Goal: Information Seeking & Learning: Learn about a topic

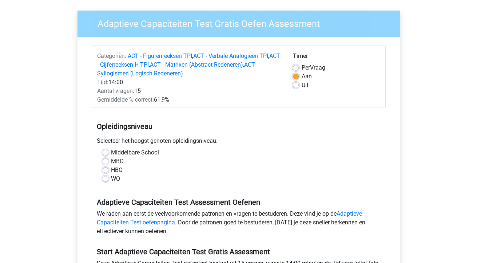
scroll to position [48, 0]
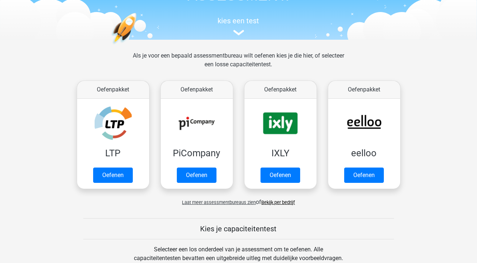
scroll to position [75, 0]
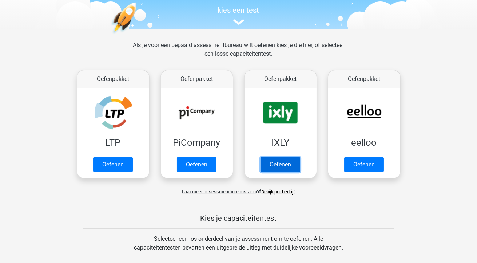
click at [274, 166] on link "Oefenen" at bounding box center [281, 164] width 40 height 15
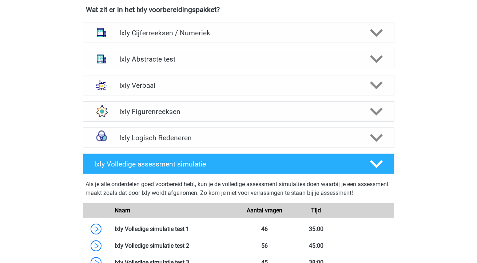
scroll to position [421, 0]
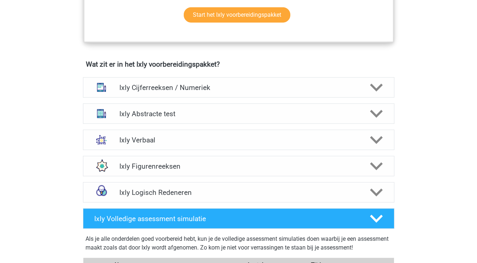
click at [255, 85] on h4 "Ixly Cijferreeksen / Numeriek" at bounding box center [238, 87] width 239 height 8
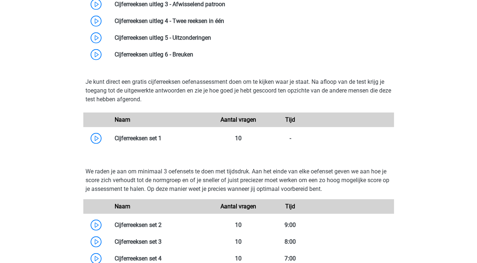
scroll to position [597, 0]
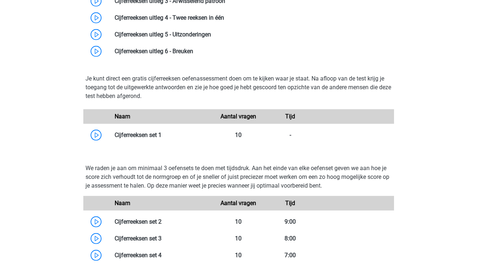
click at [162, 135] on link at bounding box center [162, 134] width 0 height 7
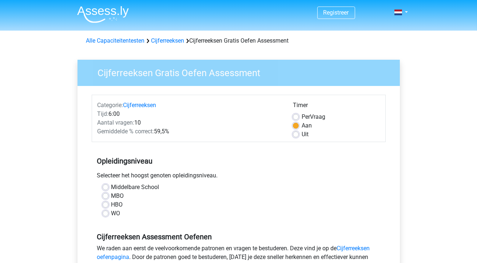
click at [111, 214] on label "WO" at bounding box center [115, 213] width 9 height 9
click at [103, 214] on input "WO" at bounding box center [106, 212] width 6 height 7
radio input "true"
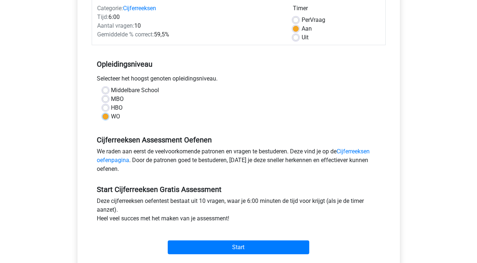
scroll to position [143, 0]
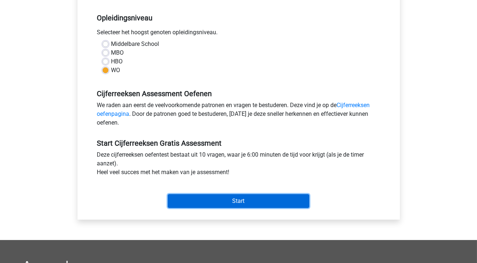
click at [239, 202] on input "Start" at bounding box center [239, 201] width 142 height 14
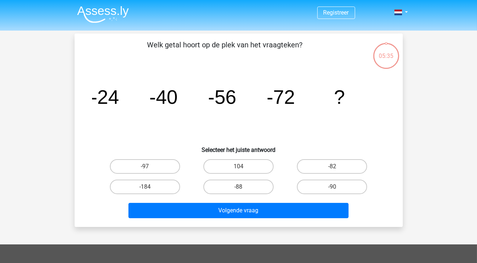
click at [228, 187] on label "-88" at bounding box center [239, 187] width 70 height 15
click at [239, 187] on input "-88" at bounding box center [241, 189] width 5 height 5
radio input "true"
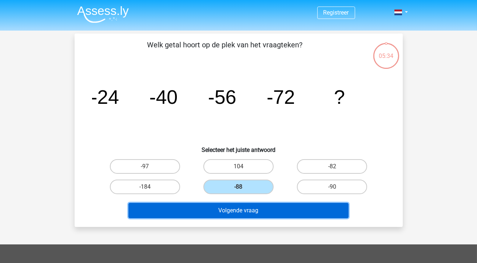
click at [239, 208] on button "Volgende vraag" at bounding box center [239, 210] width 220 height 15
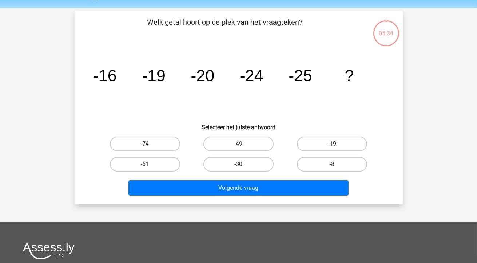
scroll to position [34, 0]
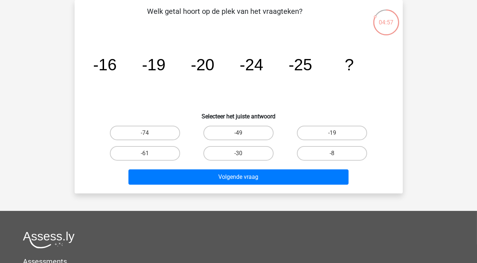
click at [236, 153] on label "-30" at bounding box center [239, 153] width 70 height 15
click at [239, 153] on input "-30" at bounding box center [241, 155] width 5 height 5
radio input "true"
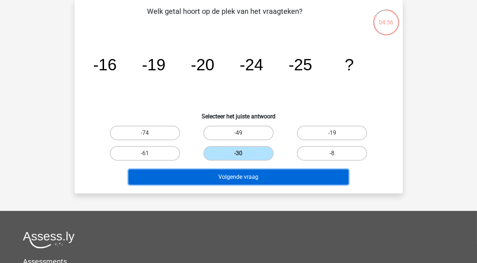
click at [238, 181] on button "Volgende vraag" at bounding box center [239, 176] width 220 height 15
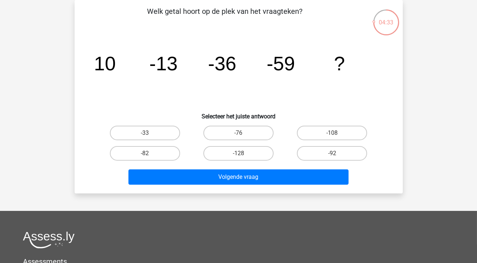
click at [146, 153] on input "-82" at bounding box center [147, 155] width 5 height 5
radio input "true"
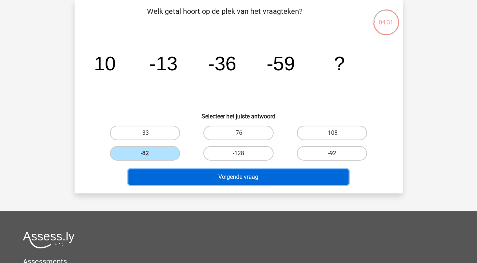
click at [236, 181] on button "Volgende vraag" at bounding box center [239, 176] width 220 height 15
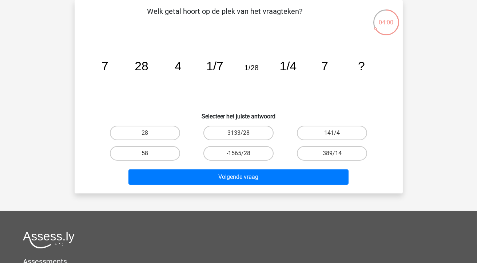
click at [146, 134] on input "28" at bounding box center [147, 135] width 5 height 5
radio input "true"
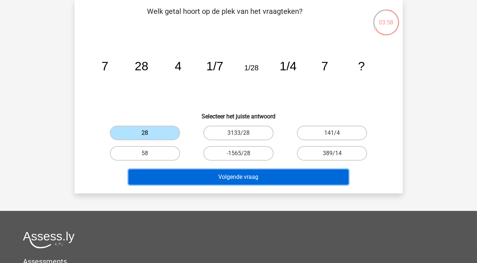
click at [245, 176] on button "Volgende vraag" at bounding box center [239, 176] width 220 height 15
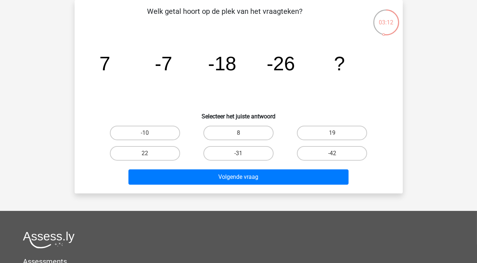
click at [338, 154] on label "-42" at bounding box center [332, 153] width 70 height 15
click at [337, 154] on input "-42" at bounding box center [334, 155] width 5 height 5
radio input "true"
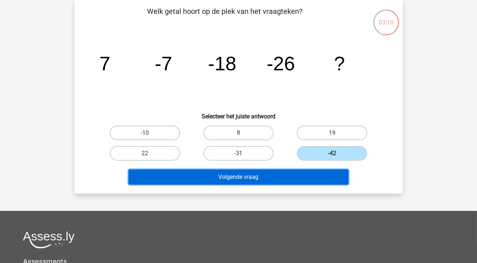
click at [302, 171] on button "Volgende vraag" at bounding box center [239, 176] width 220 height 15
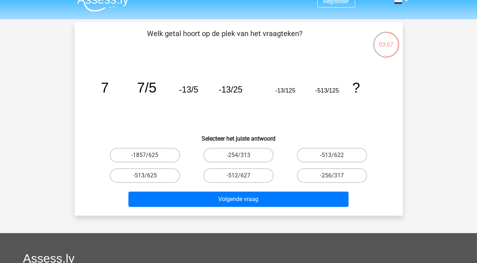
scroll to position [12, 0]
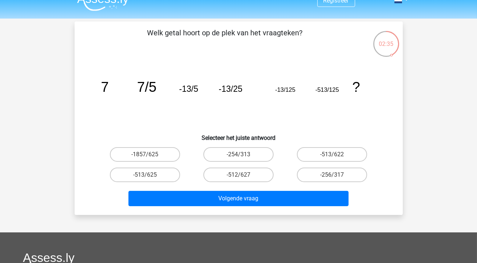
click at [161, 175] on label "-513/625" at bounding box center [145, 175] width 70 height 15
click at [150, 175] on input "-513/625" at bounding box center [147, 177] width 5 height 5
radio input "true"
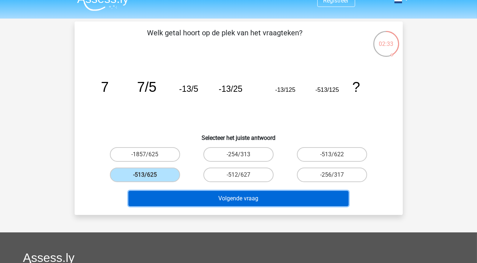
click at [241, 201] on button "Volgende vraag" at bounding box center [239, 198] width 220 height 15
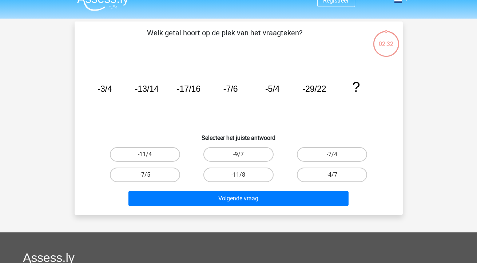
scroll to position [34, 0]
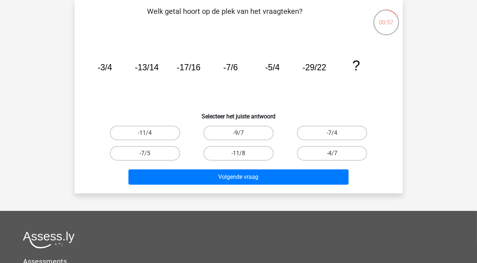
click at [237, 156] on label "-11/8" at bounding box center [239, 153] width 70 height 15
click at [239, 156] on input "-11/8" at bounding box center [241, 155] width 5 height 5
radio input "true"
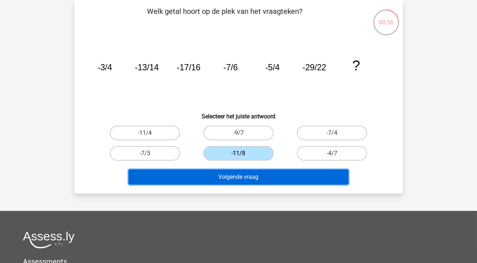
click at [247, 177] on button "Volgende vraag" at bounding box center [239, 176] width 220 height 15
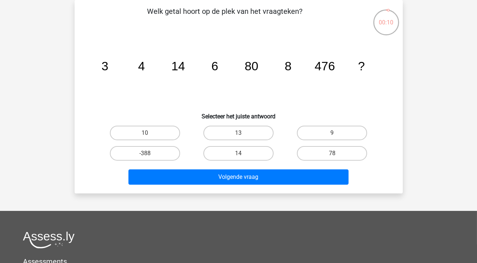
click at [163, 134] on label "10" at bounding box center [145, 133] width 70 height 15
click at [150, 134] on input "10" at bounding box center [147, 135] width 5 height 5
radio input "true"
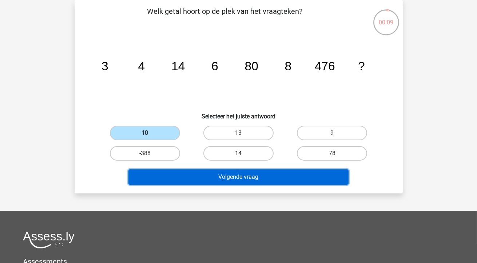
click at [222, 177] on button "Volgende vraag" at bounding box center [239, 176] width 220 height 15
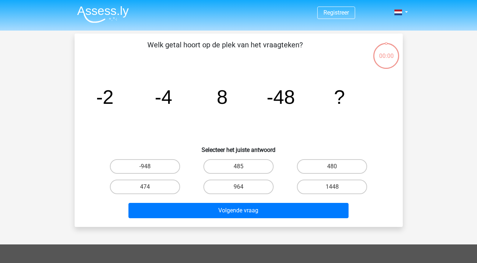
scroll to position [34, 0]
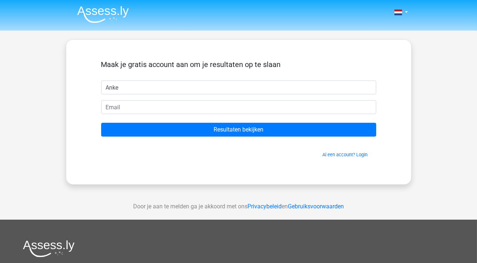
type input "Anke"
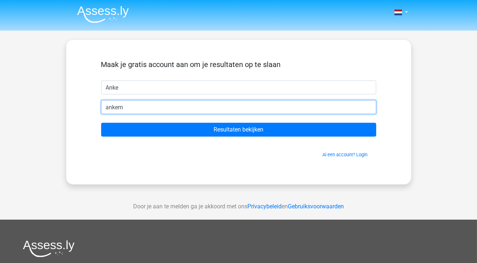
type input "ankemillenaar@gmail.com"
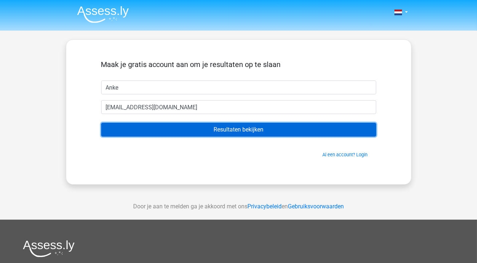
click at [231, 135] on input "Resultaten bekijken" at bounding box center [238, 130] width 275 height 14
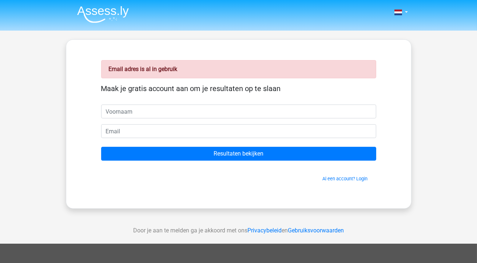
click at [333, 176] on link "Al een account? Login" at bounding box center [345, 178] width 45 height 5
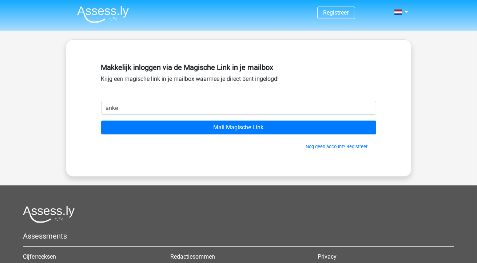
type input "[EMAIL_ADDRESS][DOMAIN_NAME]"
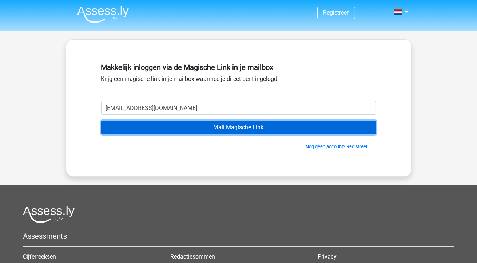
click at [224, 127] on input "Mail Magische Link" at bounding box center [238, 128] width 275 height 14
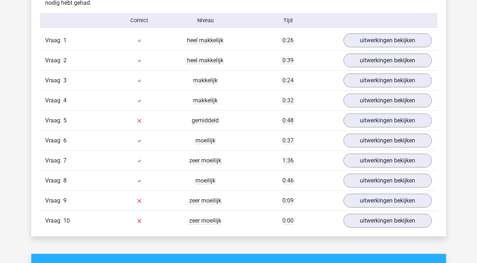
scroll to position [637, 0]
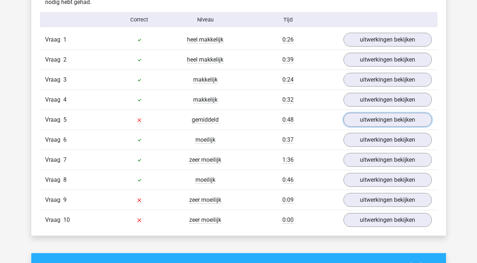
click at [366, 121] on link "uitwerkingen bekijken" at bounding box center [388, 120] width 88 height 14
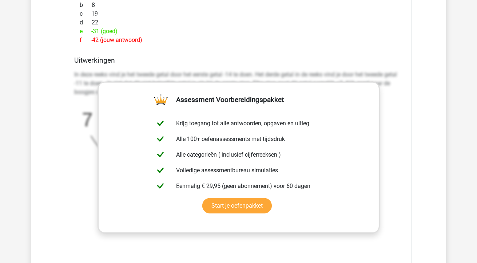
scroll to position [885, 0]
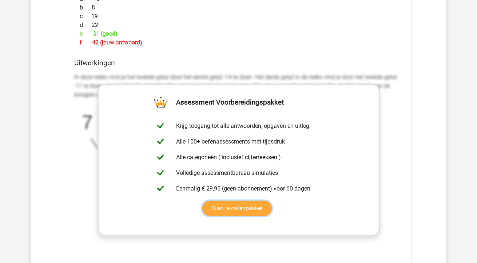
click at [248, 205] on link "Start je oefenpakket" at bounding box center [237, 208] width 70 height 15
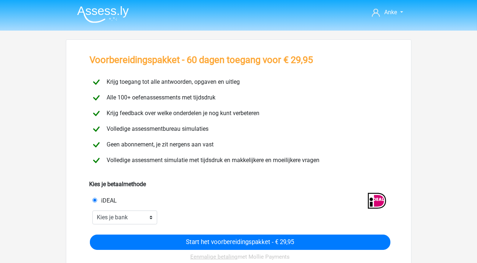
scroll to position [82, 0]
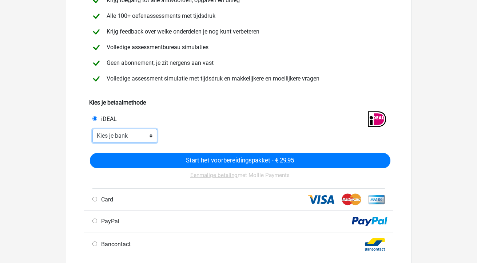
click at [149, 137] on select "Kies je bank ABN AMRO ING Rabobank ASN Bank bunq Knab N26 NN Regiobank Revolut …" at bounding box center [124, 136] width 65 height 14
select select "ideal_ASNBNL21"
click at [92, 129] on select "Kies je bank ABN AMRO ING Rabobank ASN Bank bunq Knab N26 NN Regiobank Revolut …" at bounding box center [124, 136] width 65 height 14
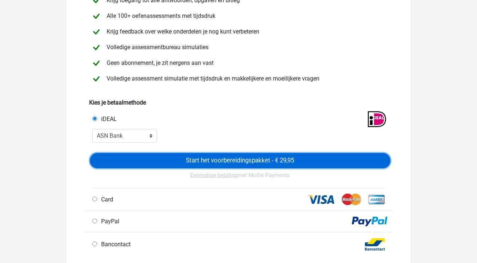
click at [208, 158] on input "Start het voorbereidingspakket - € 29,95" at bounding box center [240, 160] width 301 height 15
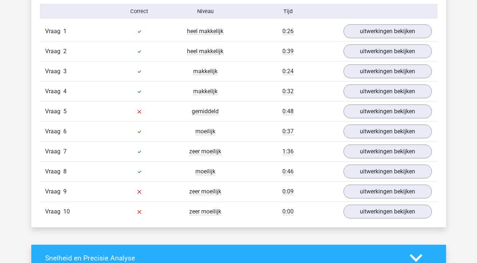
scroll to position [665, 0]
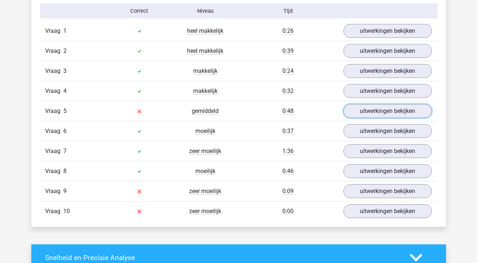
click at [372, 111] on link "uitwerkingen bekijken" at bounding box center [388, 111] width 88 height 14
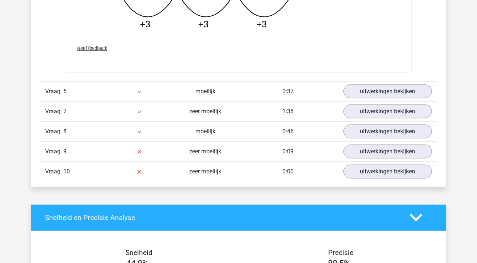
scroll to position [1077, 0]
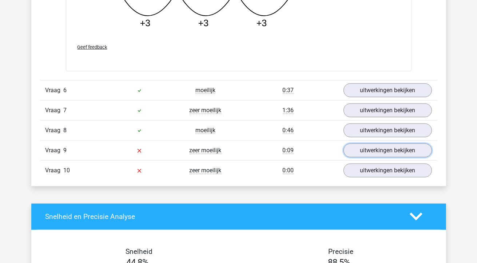
click at [386, 150] on link "uitwerkingen bekijken" at bounding box center [388, 150] width 88 height 14
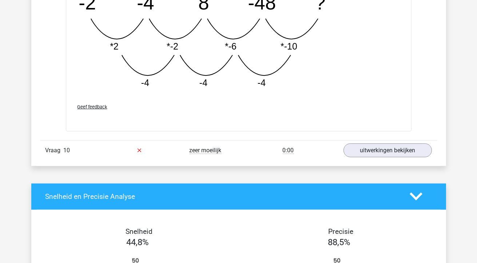
scroll to position [1469, 0]
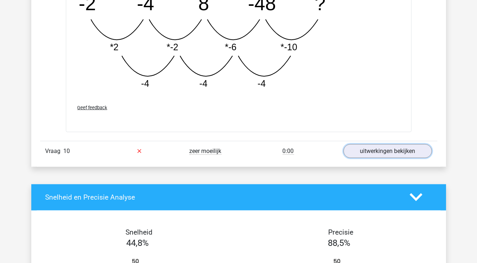
click at [402, 150] on link "uitwerkingen bekijken" at bounding box center [388, 151] width 88 height 14
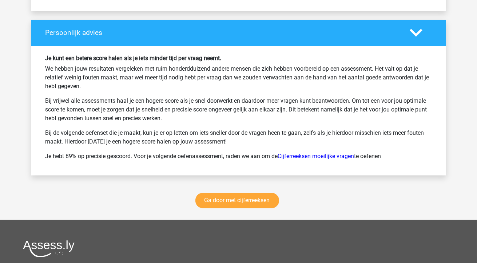
scroll to position [2244, 0]
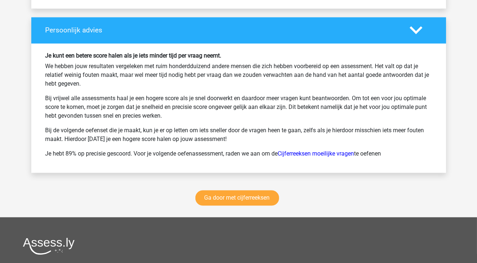
click at [326, 150] on link "Cijferreeksen moeilijke vragen" at bounding box center [316, 153] width 76 height 7
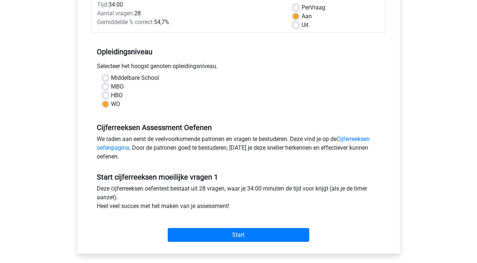
scroll to position [122, 0]
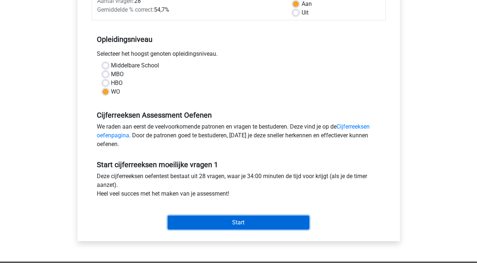
click at [230, 222] on input "Start" at bounding box center [239, 223] width 142 height 14
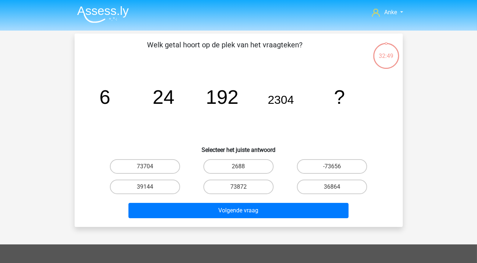
click at [323, 185] on label "36864" at bounding box center [332, 187] width 70 height 15
click at [332, 187] on input "36864" at bounding box center [334, 189] width 5 height 5
radio input "true"
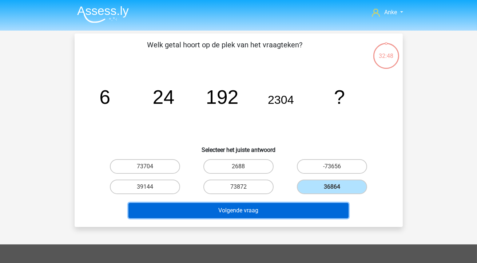
click at [276, 210] on button "Volgende vraag" at bounding box center [239, 210] width 220 height 15
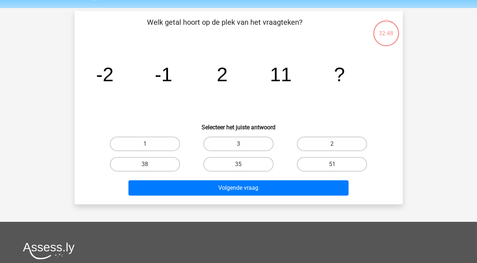
scroll to position [34, 0]
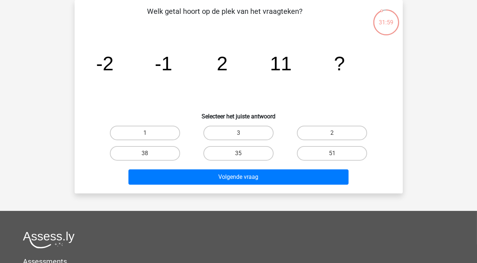
click at [143, 158] on label "38" at bounding box center [145, 153] width 70 height 15
click at [145, 158] on input "38" at bounding box center [147, 155] width 5 height 5
radio input "true"
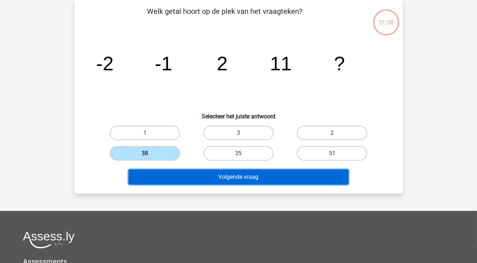
click at [211, 178] on button "Volgende vraag" at bounding box center [239, 176] width 220 height 15
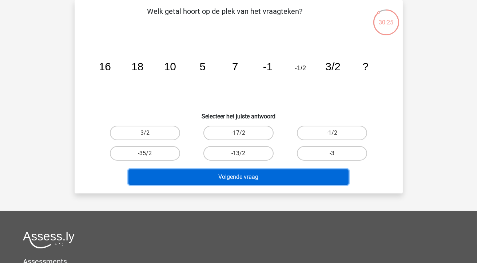
click at [231, 173] on button "Volgende vraag" at bounding box center [239, 176] width 220 height 15
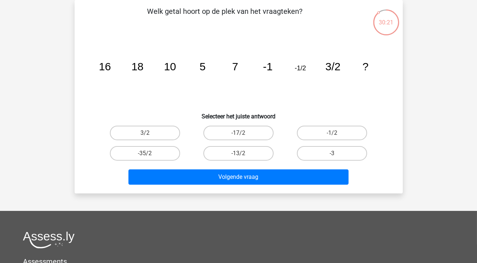
click at [331, 154] on label "-3" at bounding box center [332, 153] width 70 height 15
click at [332, 154] on input "-3" at bounding box center [334, 155] width 5 height 5
radio input "true"
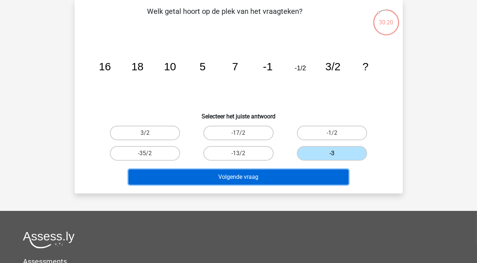
click at [298, 176] on button "Volgende vraag" at bounding box center [239, 176] width 220 height 15
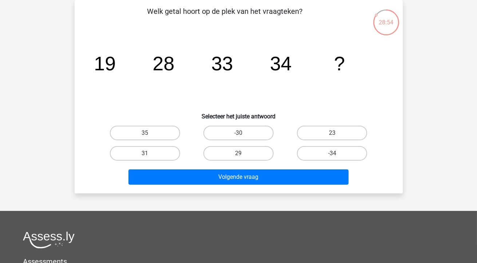
click at [158, 155] on label "31" at bounding box center [145, 153] width 70 height 15
click at [150, 155] on input "31" at bounding box center [147, 155] width 5 height 5
radio input "true"
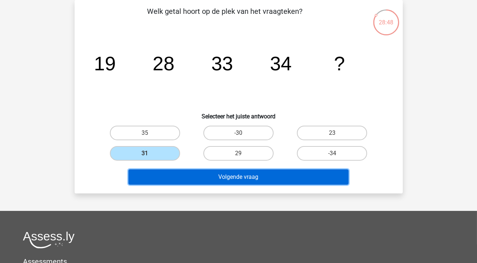
click at [253, 175] on button "Volgende vraag" at bounding box center [239, 176] width 220 height 15
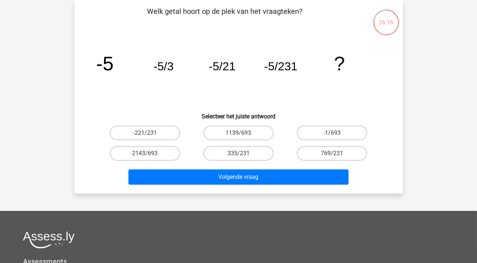
click at [335, 157] on input "769/231" at bounding box center [334, 155] width 5 height 5
radio input "true"
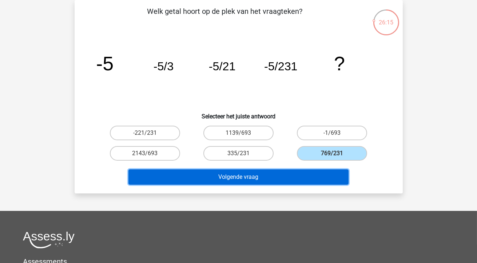
click at [306, 178] on button "Volgende vraag" at bounding box center [239, 176] width 220 height 15
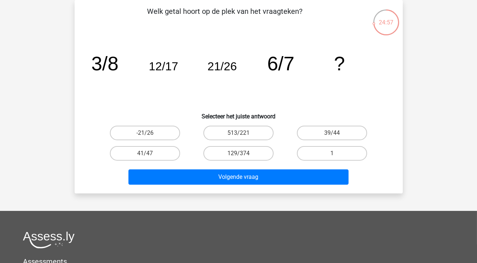
click at [324, 130] on label "39/44" at bounding box center [332, 133] width 70 height 15
click at [332, 133] on input "39/44" at bounding box center [334, 135] width 5 height 5
radio input "true"
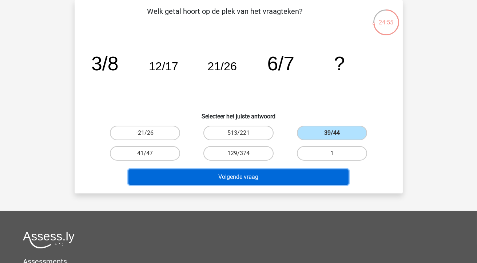
click at [270, 181] on button "Volgende vraag" at bounding box center [239, 176] width 220 height 15
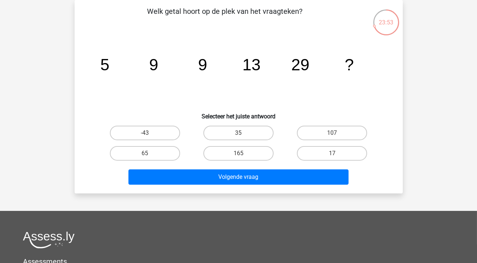
click at [252, 137] on label "35" at bounding box center [239, 133] width 70 height 15
click at [243, 137] on input "35" at bounding box center [241, 135] width 5 height 5
radio input "true"
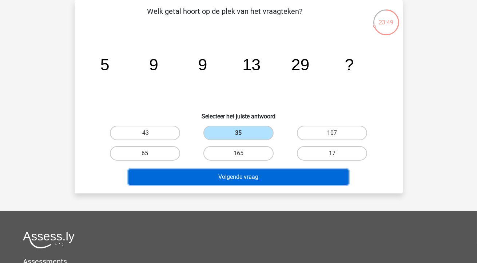
click at [259, 174] on button "Volgende vraag" at bounding box center [239, 176] width 220 height 15
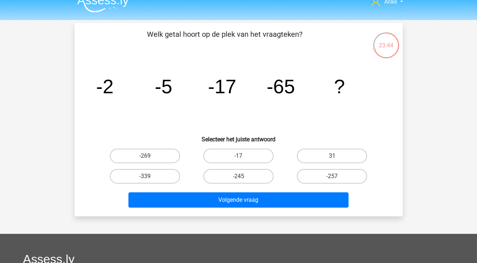
scroll to position [8, 0]
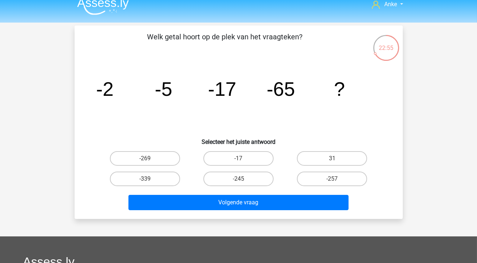
click at [322, 175] on label "-257" at bounding box center [332, 179] width 70 height 15
click at [332, 179] on input "-257" at bounding box center [334, 181] width 5 height 5
radio input "true"
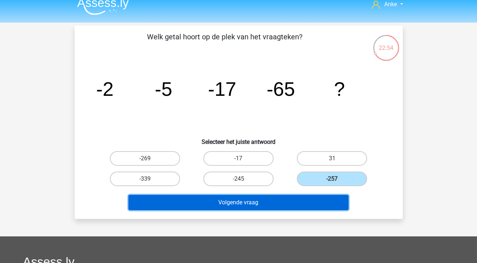
click at [279, 205] on button "Volgende vraag" at bounding box center [239, 202] width 220 height 15
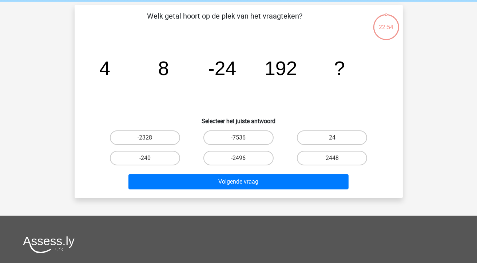
scroll to position [34, 0]
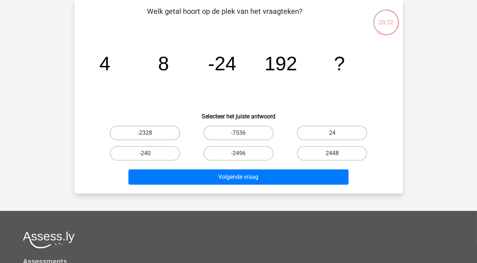
click at [333, 135] on input "24" at bounding box center [334, 135] width 5 height 5
radio input "true"
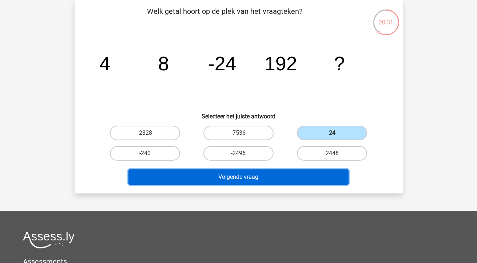
click at [273, 175] on button "Volgende vraag" at bounding box center [239, 176] width 220 height 15
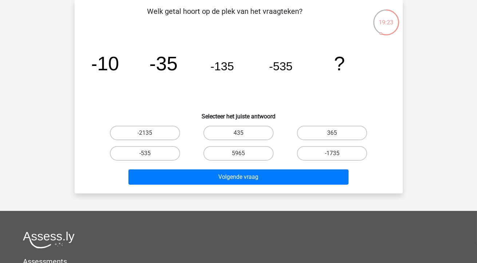
click at [158, 130] on label "-2135" at bounding box center [145, 133] width 70 height 15
click at [150, 133] on input "-2135" at bounding box center [147, 135] width 5 height 5
radio input "true"
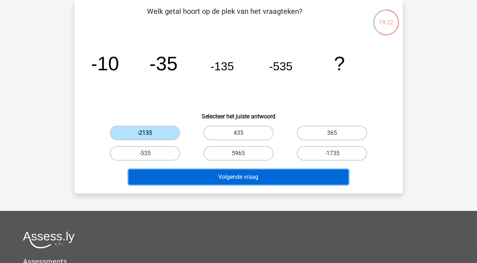
click at [224, 176] on button "Volgende vraag" at bounding box center [239, 176] width 220 height 15
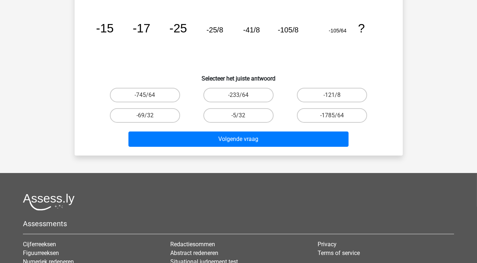
scroll to position [71, 0]
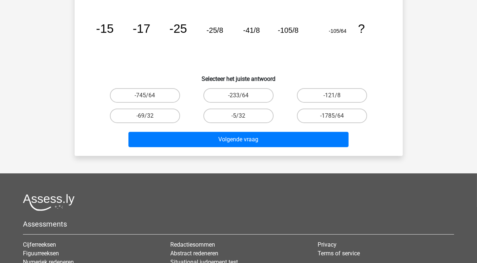
click at [330, 116] on label "-1785/64" at bounding box center [332, 116] width 70 height 15
click at [332, 116] on input "-1785/64" at bounding box center [334, 118] width 5 height 5
radio input "true"
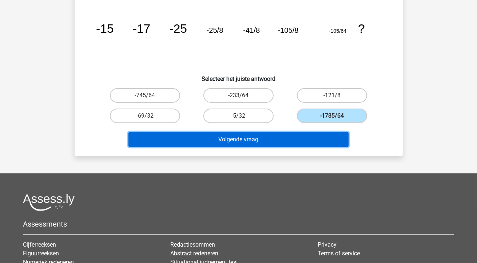
click at [222, 138] on button "Volgende vraag" at bounding box center [239, 139] width 220 height 15
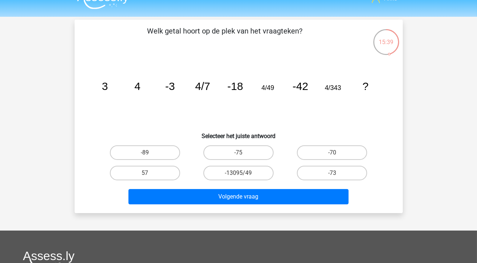
scroll to position [10, 0]
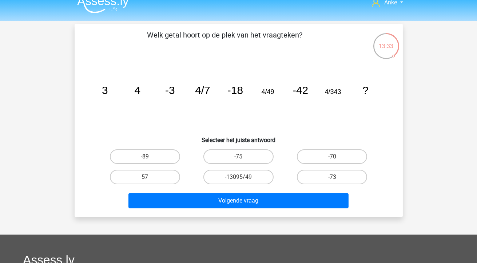
click at [240, 155] on label "-75" at bounding box center [239, 156] width 70 height 15
click at [240, 157] on input "-75" at bounding box center [241, 159] width 5 height 5
radio input "true"
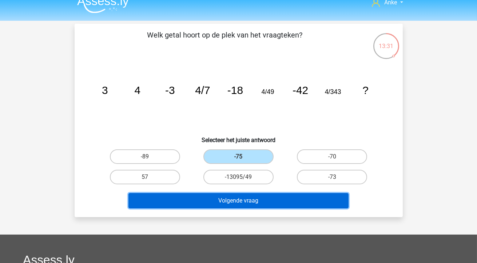
click at [198, 200] on button "Volgende vraag" at bounding box center [239, 200] width 220 height 15
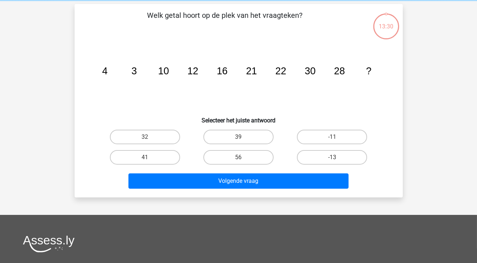
scroll to position [34, 0]
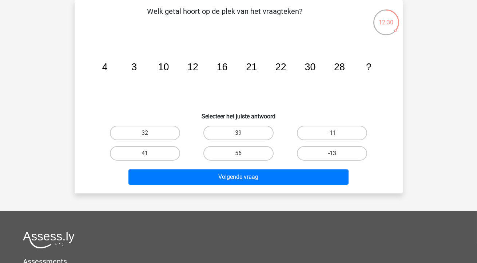
click at [253, 133] on label "39" at bounding box center [239, 133] width 70 height 15
click at [243, 133] on input "39" at bounding box center [241, 135] width 5 height 5
radio input "true"
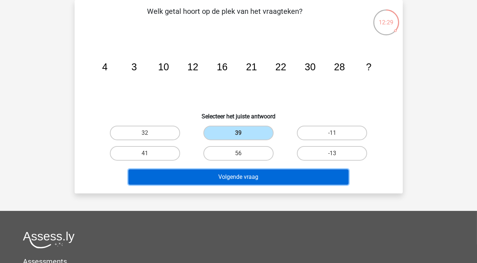
click at [242, 174] on button "Volgende vraag" at bounding box center [239, 176] width 220 height 15
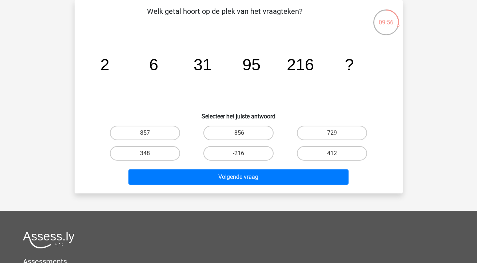
click at [323, 152] on label "412" at bounding box center [332, 153] width 70 height 15
click at [332, 153] on input "412" at bounding box center [334, 155] width 5 height 5
radio input "true"
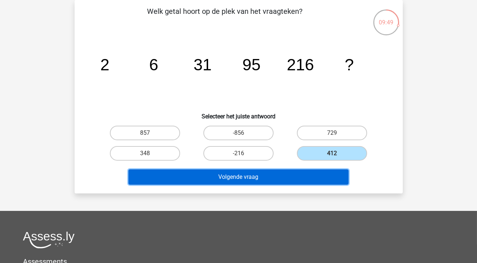
click at [259, 175] on button "Volgende vraag" at bounding box center [239, 176] width 220 height 15
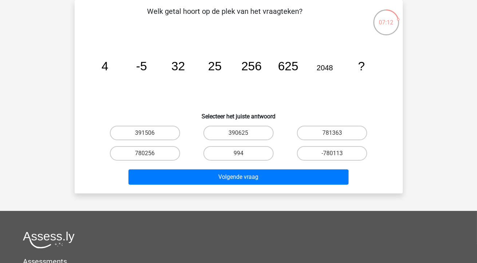
click at [154, 130] on label "391506" at bounding box center [145, 133] width 70 height 15
click at [150, 133] on input "391506" at bounding box center [147, 135] width 5 height 5
radio input "true"
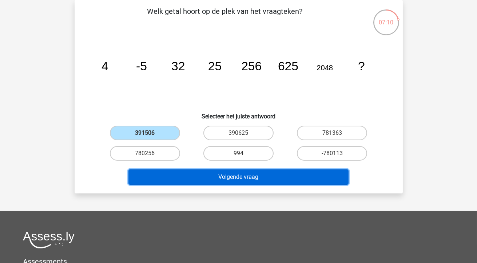
click at [224, 177] on button "Volgende vraag" at bounding box center [239, 176] width 220 height 15
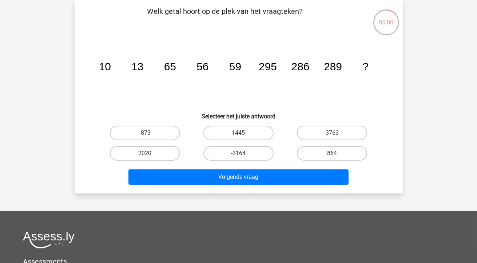
click at [319, 154] on label "864" at bounding box center [332, 153] width 70 height 15
click at [332, 154] on input "864" at bounding box center [334, 155] width 5 height 5
radio input "true"
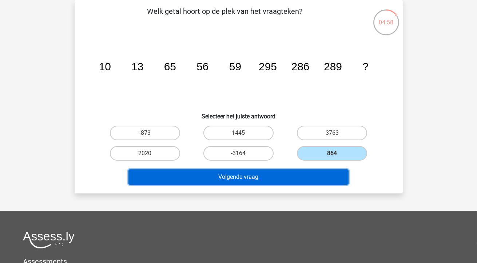
click at [277, 180] on button "Volgende vraag" at bounding box center [239, 176] width 220 height 15
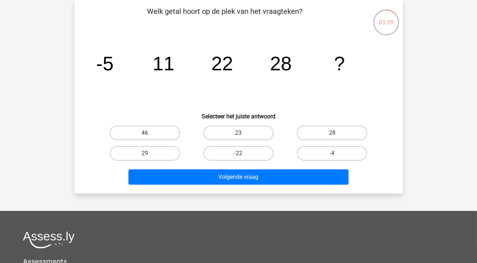
click at [168, 131] on label "46" at bounding box center [145, 133] width 70 height 15
click at [150, 133] on input "46" at bounding box center [147, 135] width 5 height 5
radio input "true"
click at [156, 153] on label "29" at bounding box center [145, 153] width 70 height 15
click at [150, 153] on input "29" at bounding box center [147, 155] width 5 height 5
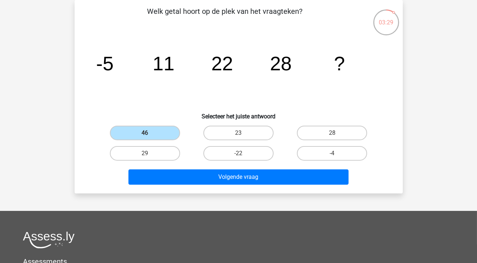
radio input "true"
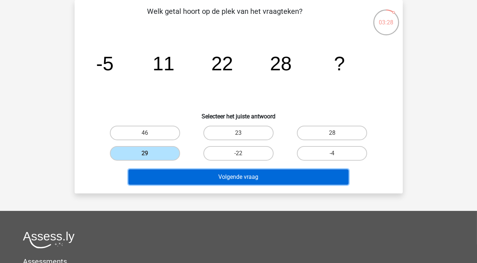
click at [204, 181] on button "Volgende vraag" at bounding box center [239, 176] width 220 height 15
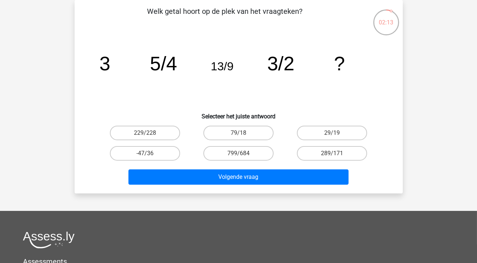
click at [246, 128] on label "79/18" at bounding box center [239, 133] width 70 height 15
click at [243, 133] on input "79/18" at bounding box center [241, 135] width 5 height 5
radio input "true"
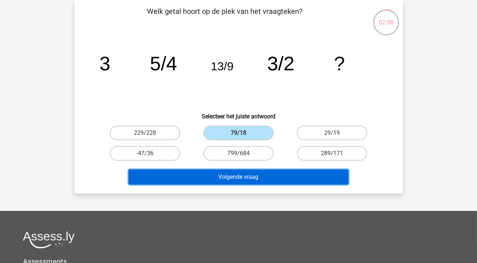
click at [254, 178] on button "Volgende vraag" at bounding box center [239, 176] width 220 height 15
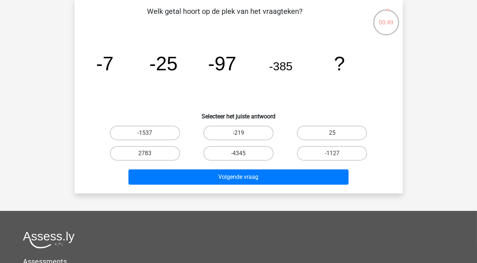
click at [155, 134] on label "-1537" at bounding box center [145, 133] width 70 height 15
click at [150, 134] on input "-1537" at bounding box center [147, 135] width 5 height 5
radio input "true"
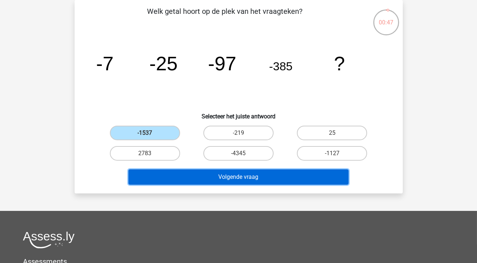
click at [203, 183] on button "Volgende vraag" at bounding box center [239, 176] width 220 height 15
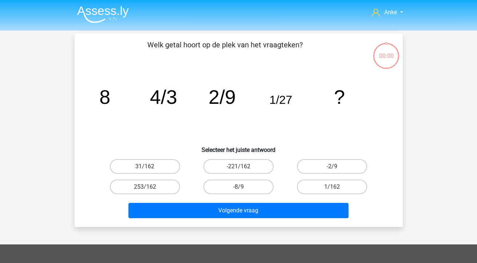
scroll to position [34, 0]
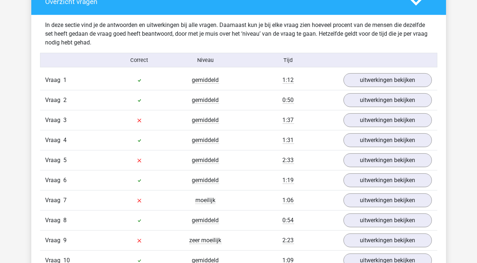
scroll to position [431, 0]
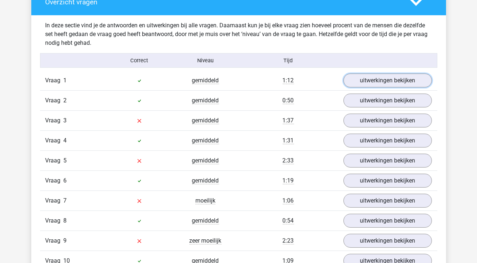
click at [378, 80] on link "uitwerkingen bekijken" at bounding box center [388, 81] width 88 height 14
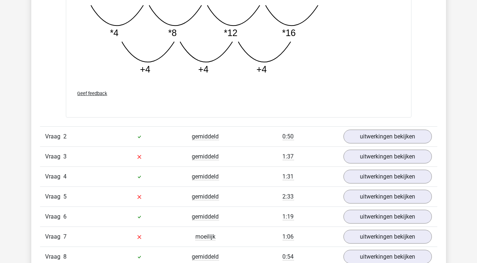
scroll to position [769, 0]
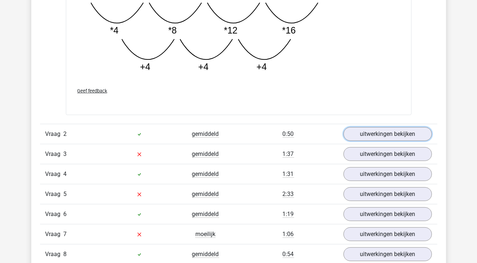
click at [357, 134] on link "uitwerkingen bekijken" at bounding box center [388, 134] width 88 height 14
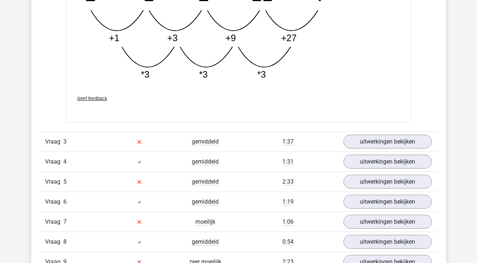
scroll to position [1155, 0]
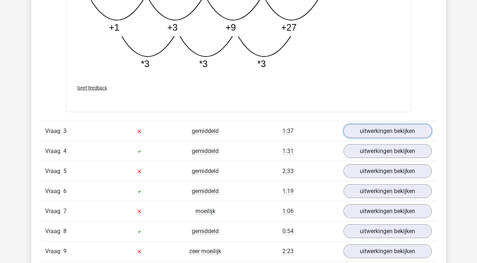
click at [372, 130] on link "uitwerkingen bekijken" at bounding box center [388, 131] width 88 height 14
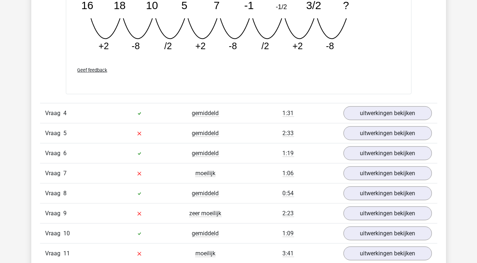
scroll to position [1513, 0]
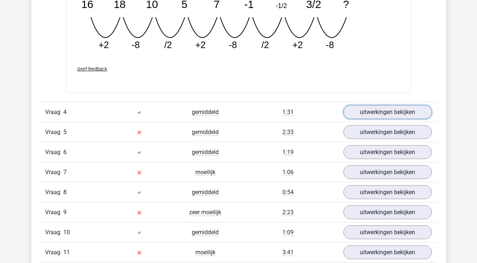
click at [393, 108] on link "uitwerkingen bekijken" at bounding box center [388, 112] width 88 height 14
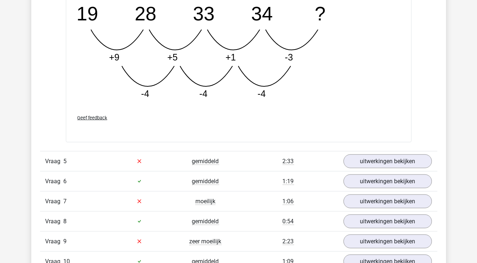
scroll to position [1858, 0]
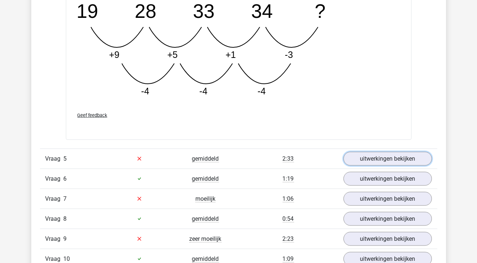
click at [389, 153] on link "uitwerkingen bekijken" at bounding box center [388, 159] width 88 height 14
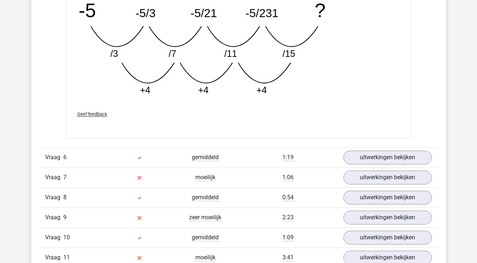
scroll to position [2278, 0]
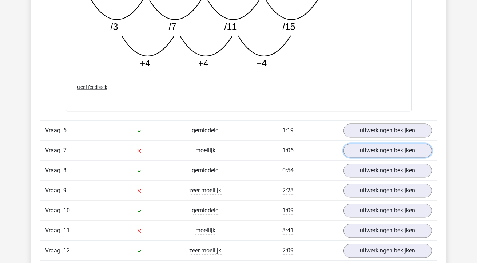
click at [375, 148] on link "uitwerkingen bekijken" at bounding box center [388, 150] width 88 height 14
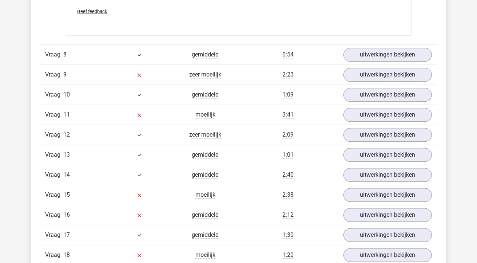
scroll to position [2753, 0]
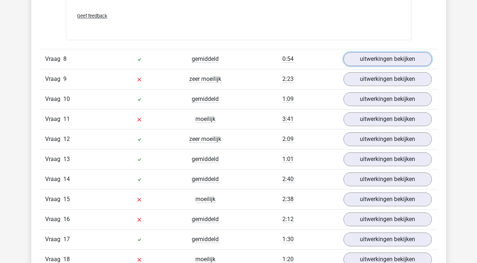
click at [386, 55] on link "uitwerkingen bekijken" at bounding box center [388, 59] width 88 height 14
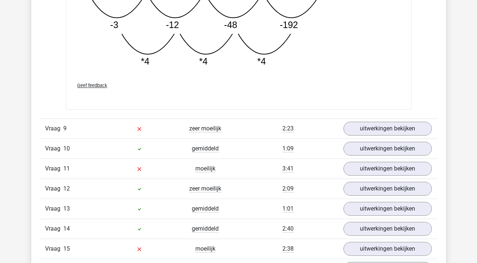
scroll to position [3068, 0]
click at [377, 129] on link "uitwerkingen bekijken" at bounding box center [388, 128] width 88 height 14
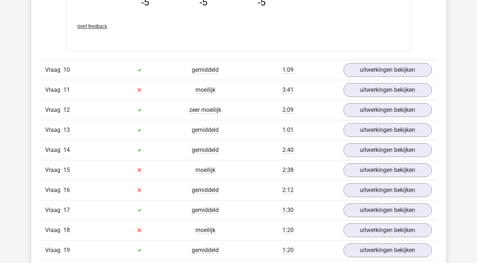
scroll to position [3520, 0]
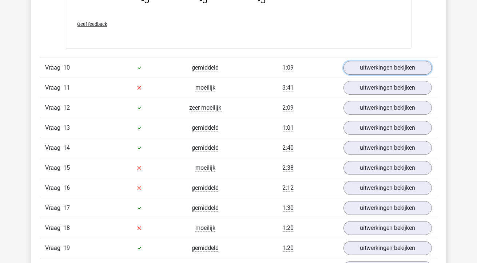
click at [372, 62] on link "uitwerkingen bekijken" at bounding box center [388, 68] width 88 height 14
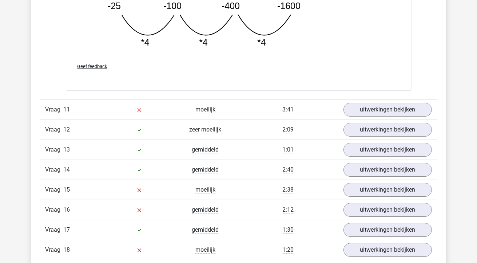
scroll to position [3874, 0]
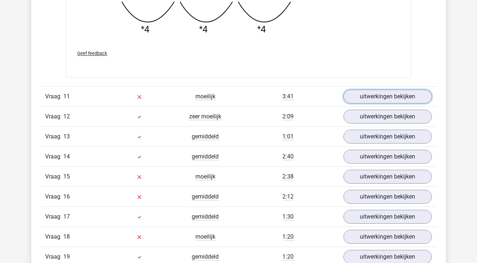
click at [364, 94] on link "uitwerkingen bekijken" at bounding box center [388, 97] width 88 height 14
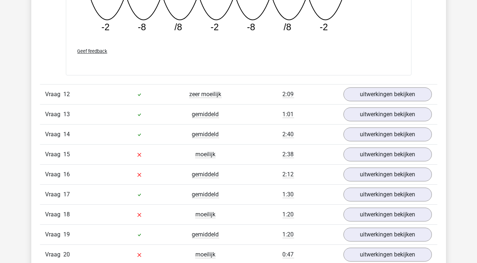
scroll to position [4215, 0]
click at [358, 88] on link "uitwerkingen bekijken" at bounding box center [388, 94] width 88 height 14
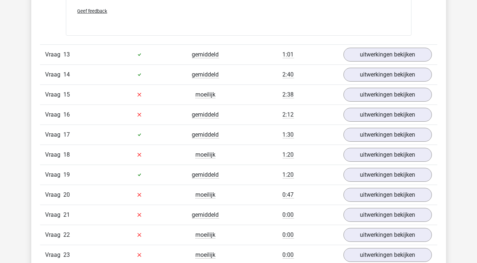
scroll to position [4639, 0]
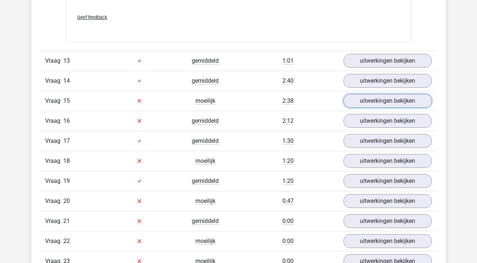
click at [359, 94] on link "uitwerkingen bekijken" at bounding box center [388, 101] width 88 height 14
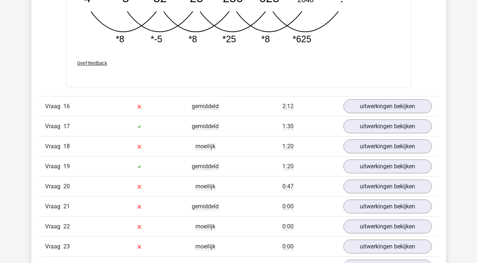
scroll to position [5024, 0]
click at [368, 100] on link "uitwerkingen bekijken" at bounding box center [388, 107] width 88 height 14
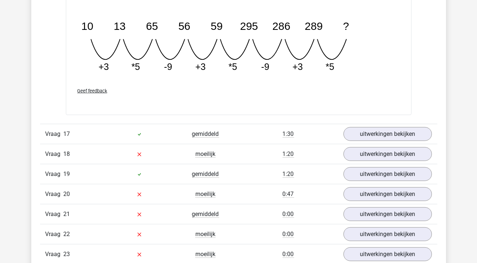
scroll to position [5335, 0]
click at [347, 170] on link "uitwerkingen bekijken" at bounding box center [388, 174] width 88 height 14
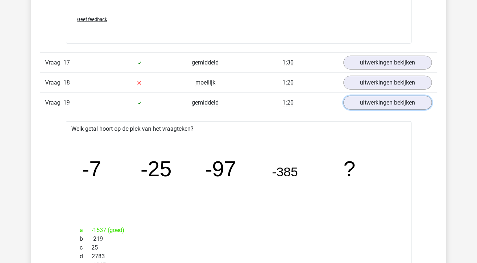
scroll to position [5405, 0]
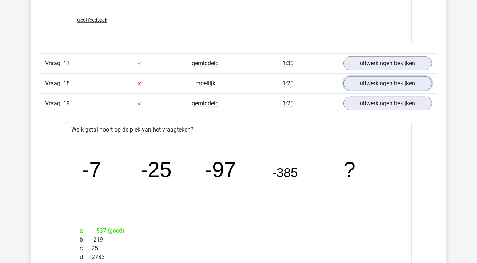
click at [372, 76] on link "uitwerkingen bekijken" at bounding box center [388, 83] width 88 height 14
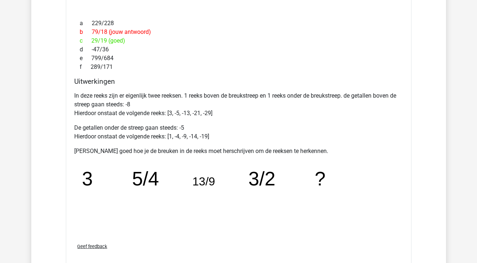
scroll to position [5603, 0]
